Goal: Information Seeking & Learning: Learn about a topic

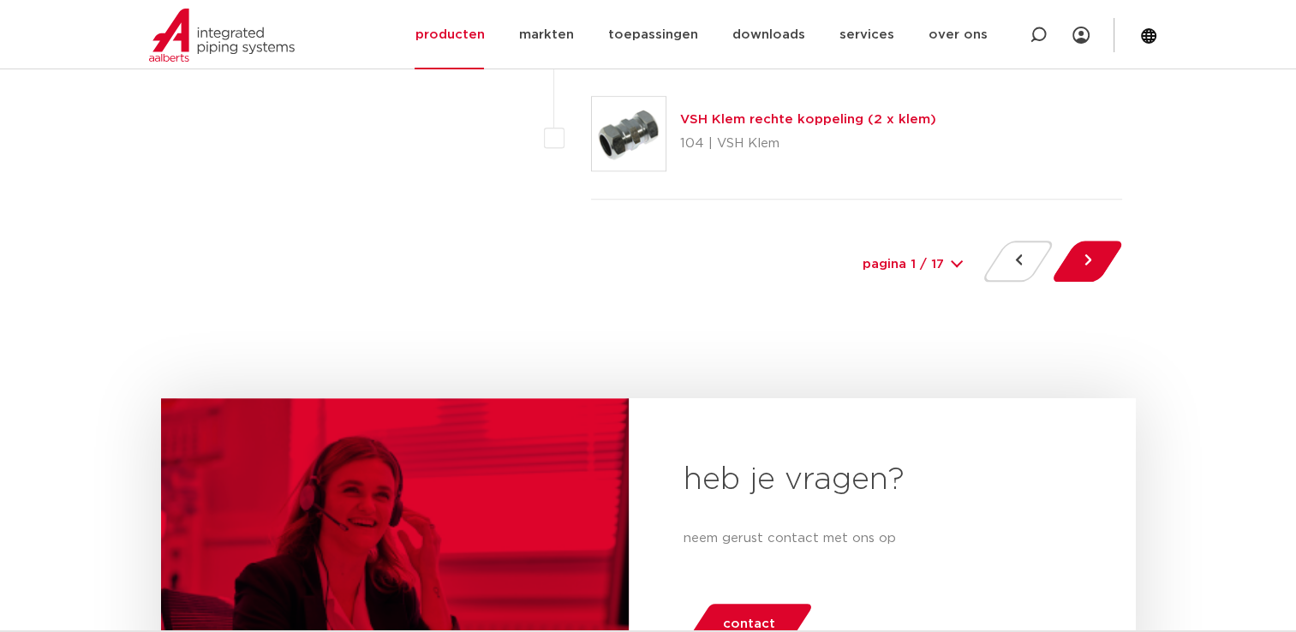
scroll to position [8207, 0]
click at [1079, 252] on button at bounding box center [1087, 262] width 49 height 41
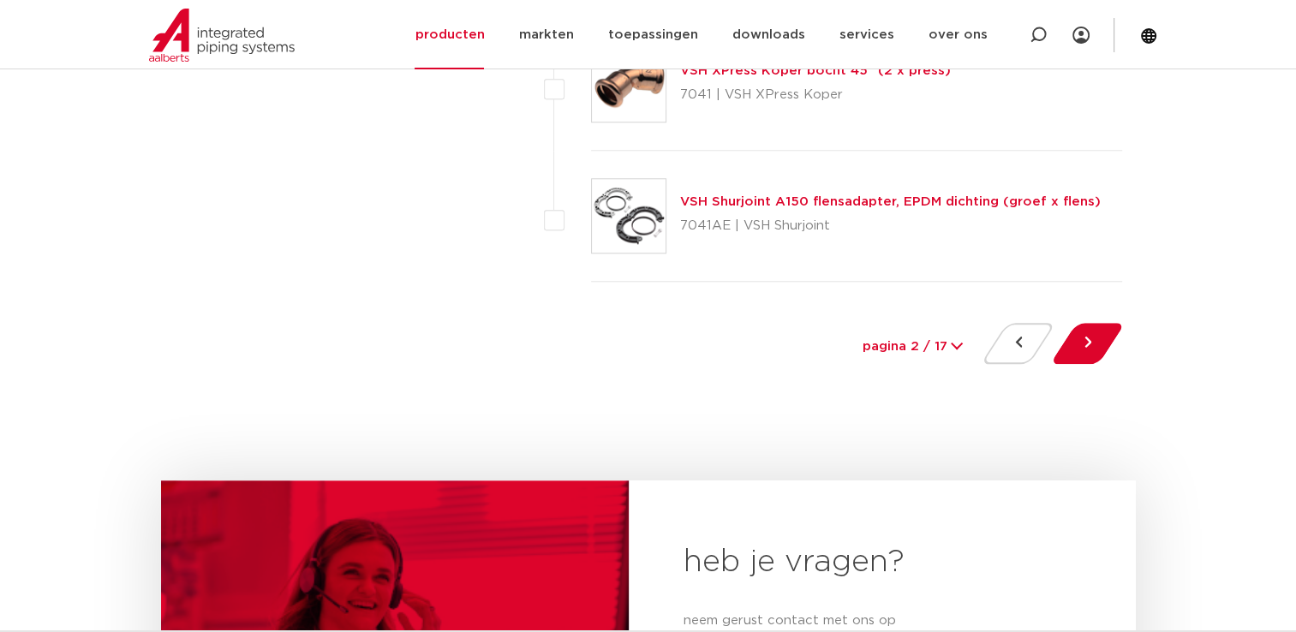
scroll to position [8050, 0]
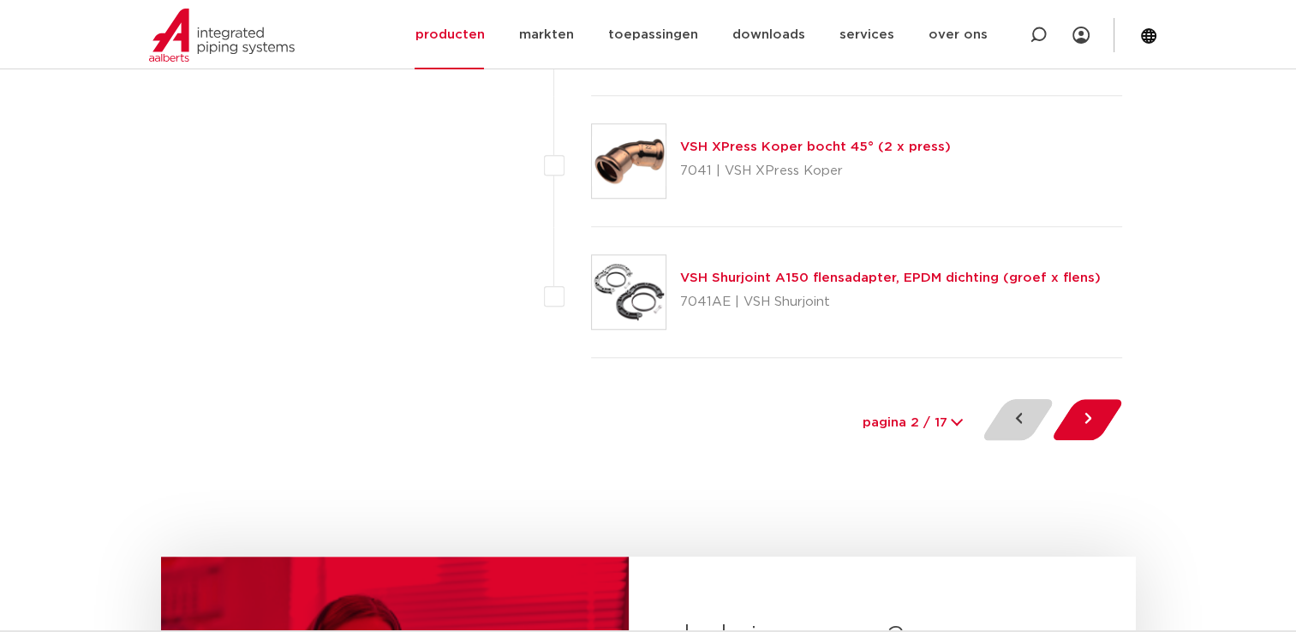
click at [1008, 411] on button at bounding box center [1017, 419] width 49 height 41
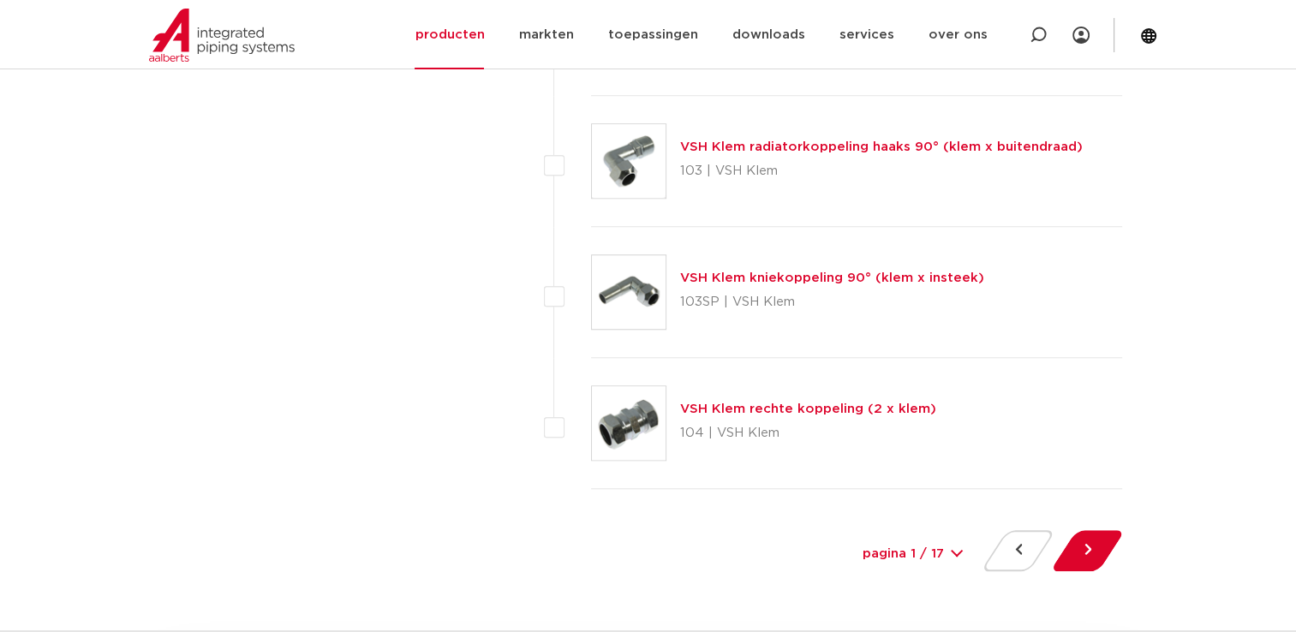
scroll to position [7917, 0]
click at [865, 404] on link "VSH Klem rechte koppeling (2 x klem)" at bounding box center [808, 410] width 256 height 13
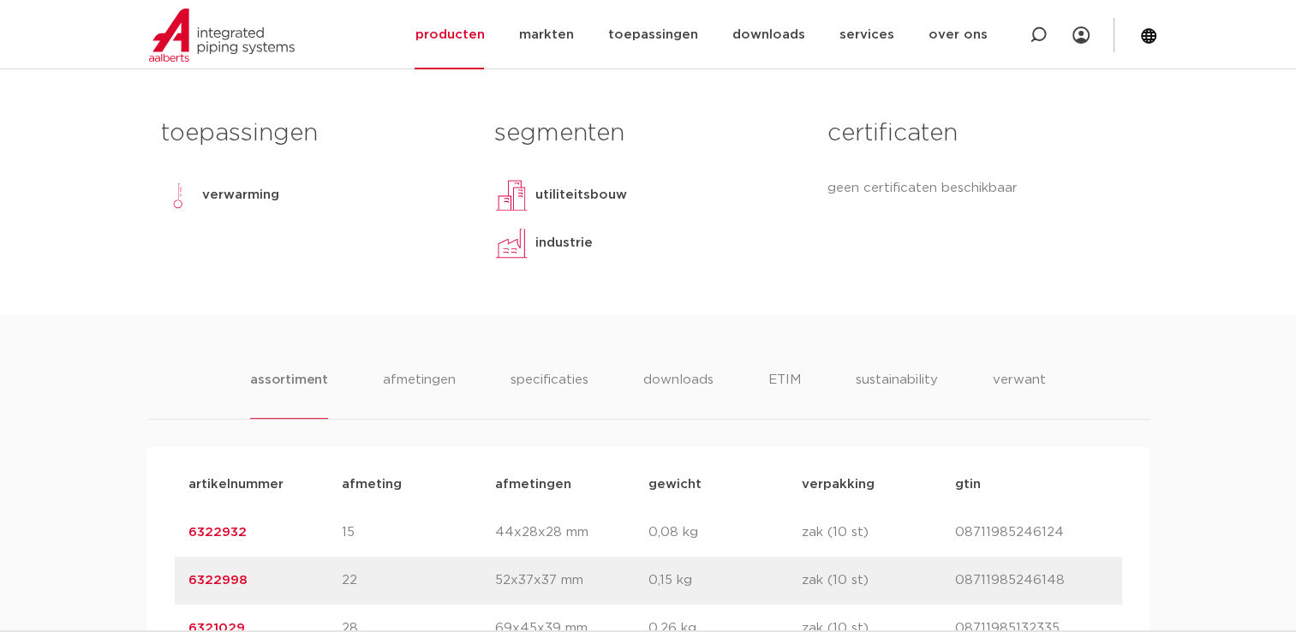
scroll to position [754, 0]
click at [418, 400] on li "afmetingen" at bounding box center [419, 396] width 75 height 49
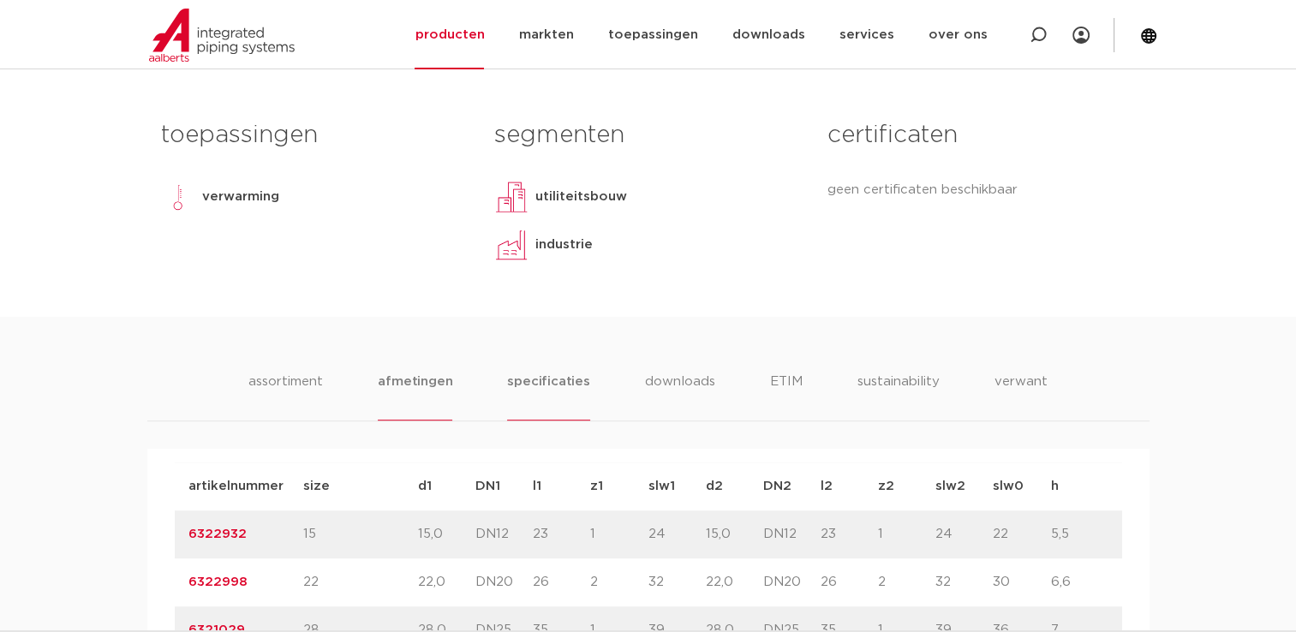
click at [552, 380] on li "specificaties" at bounding box center [548, 396] width 82 height 49
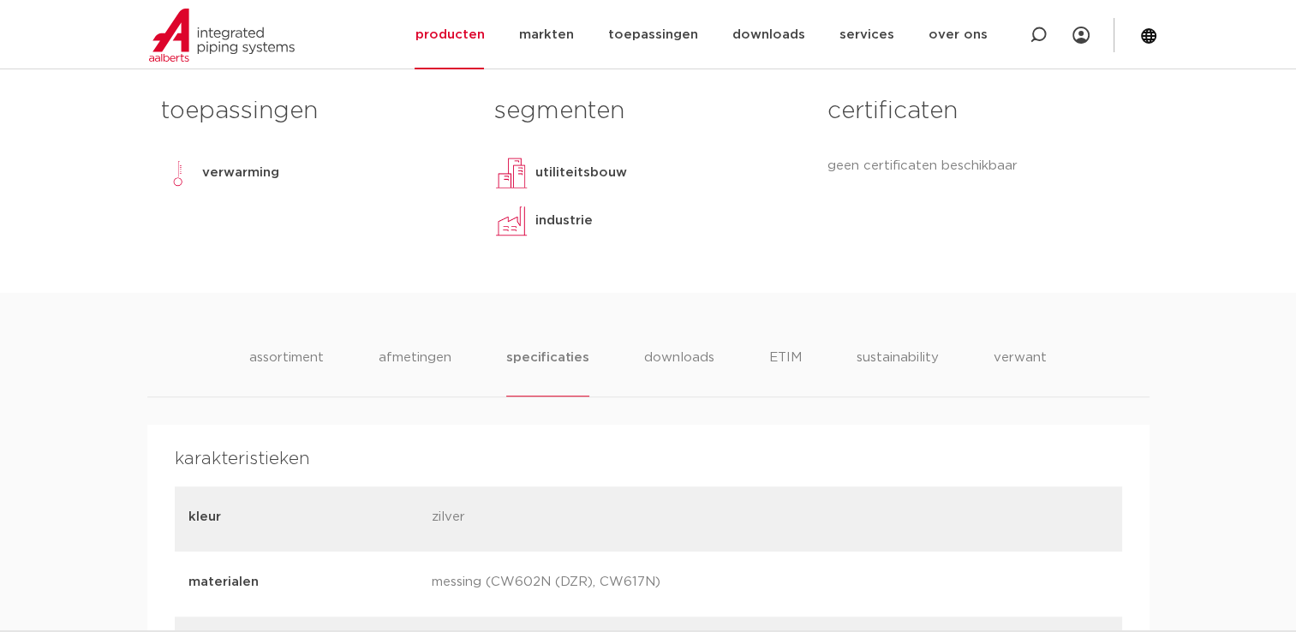
scroll to position [735, 0]
